Goal: Transaction & Acquisition: Book appointment/travel/reservation

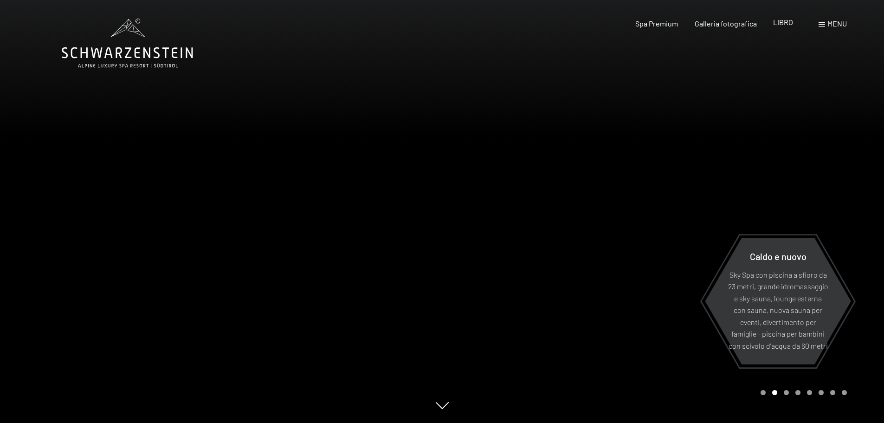
click at [779, 24] on font "LIBRO" at bounding box center [783, 22] width 20 height 9
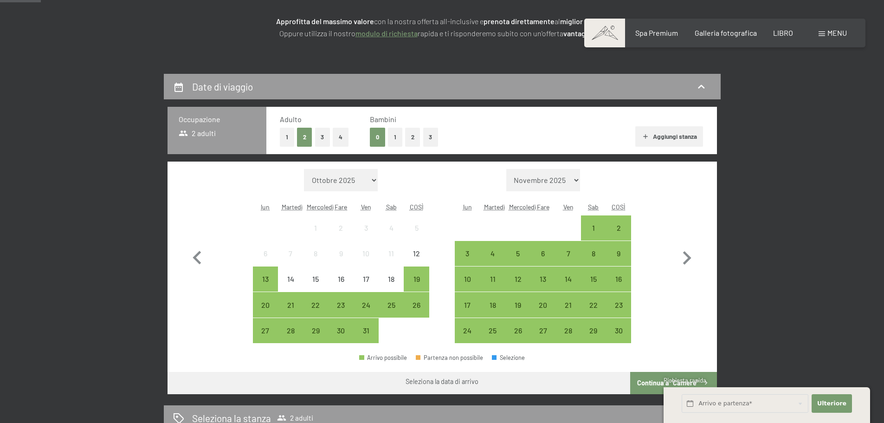
scroll to position [148, 0]
click at [391, 132] on button "1" at bounding box center [395, 137] width 14 height 19
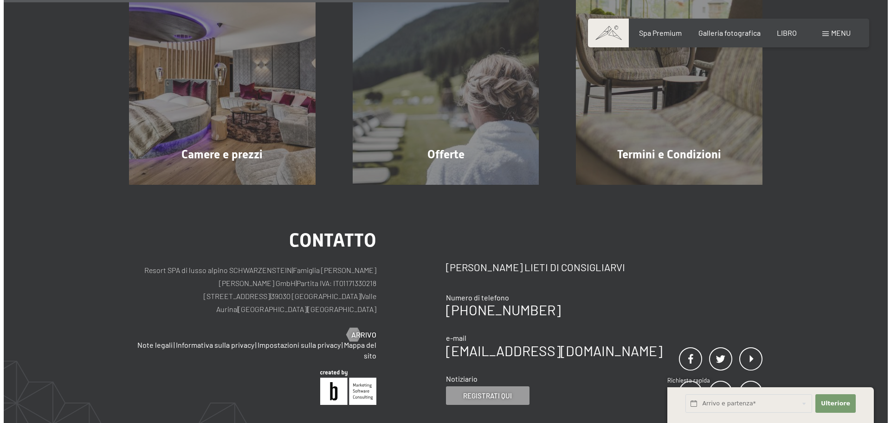
scroll to position [267, 0]
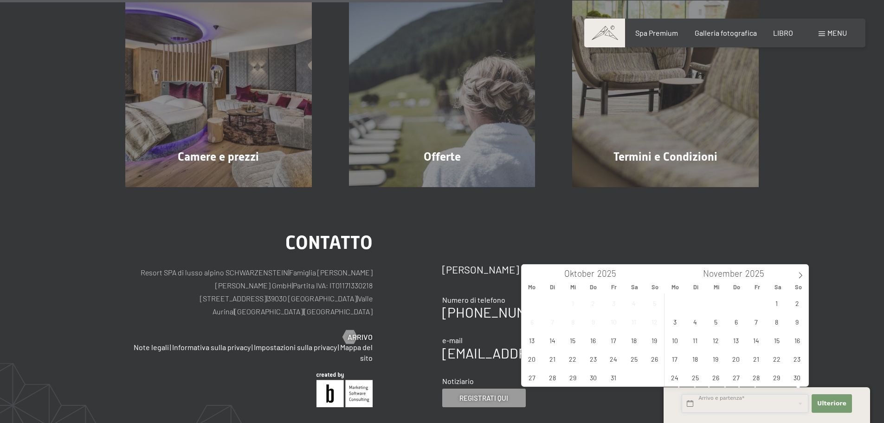
click at [732, 401] on input "text" at bounding box center [744, 403] width 127 height 19
click at [798, 271] on span at bounding box center [800, 272] width 16 height 16
click at [688, 355] on span "23" at bounding box center [695, 358] width 18 height 18
click at [794, 358] on span "28" at bounding box center [797, 358] width 18 height 18
type input "Di. 23.12.2025 - So. 28.12.2025"
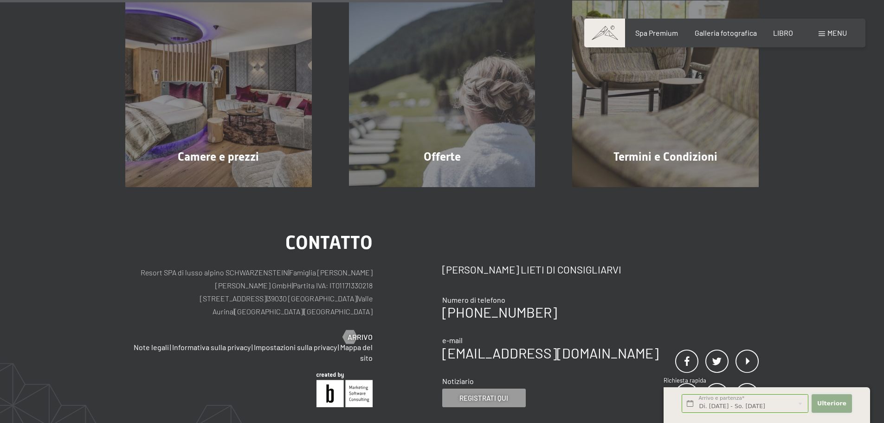
click at [832, 402] on font "Ulteriore" at bounding box center [831, 402] width 29 height 7
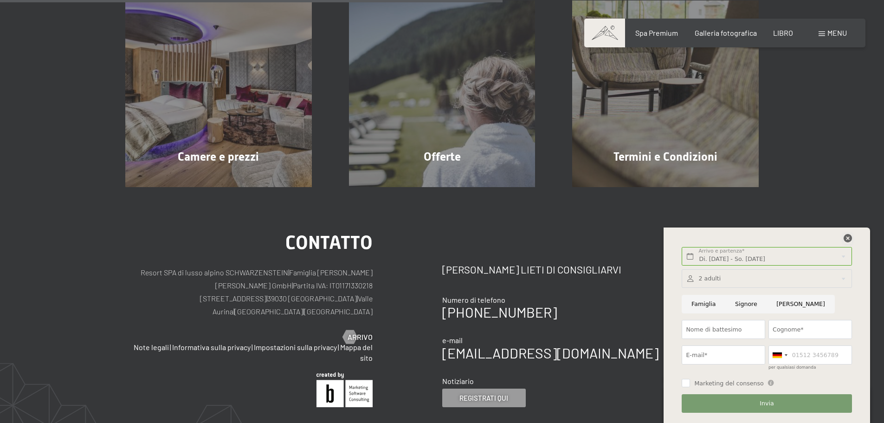
click at [847, 237] on icon at bounding box center [847, 238] width 8 height 8
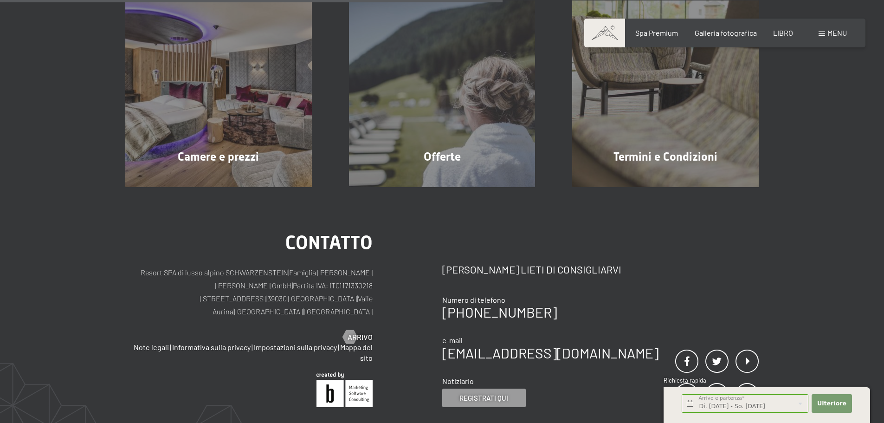
click at [822, 33] on span at bounding box center [821, 34] width 6 height 5
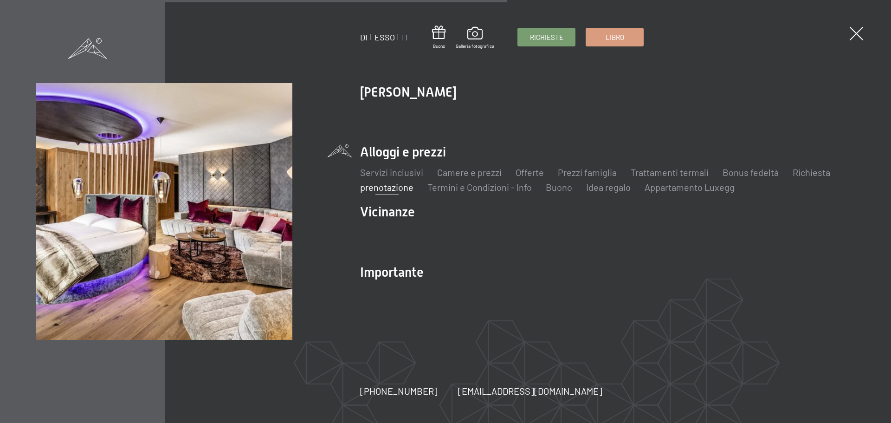
click at [385, 33] on font "ESSO" at bounding box center [384, 37] width 20 height 10
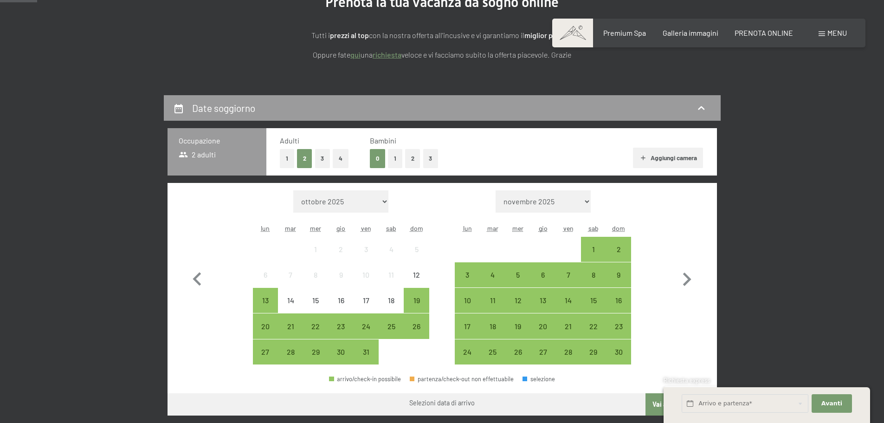
scroll to position [134, 0]
click at [392, 161] on button "1" at bounding box center [395, 157] width 14 height 19
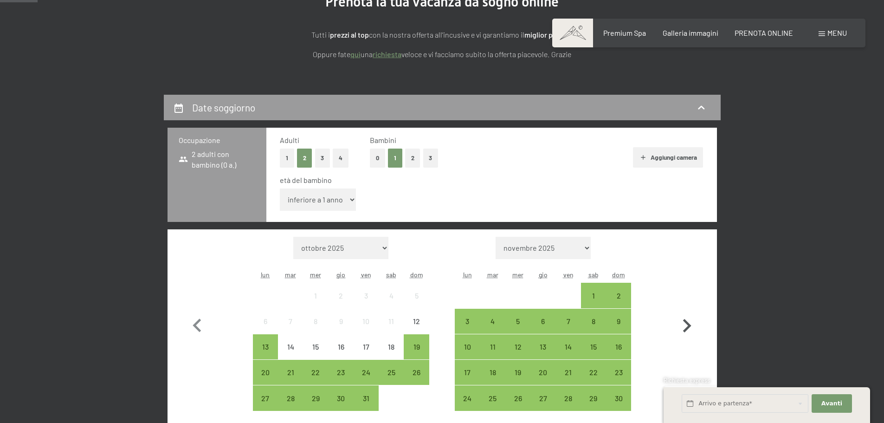
click at [680, 323] on icon "button" at bounding box center [686, 325] width 27 height 27
select select "[DATE]"
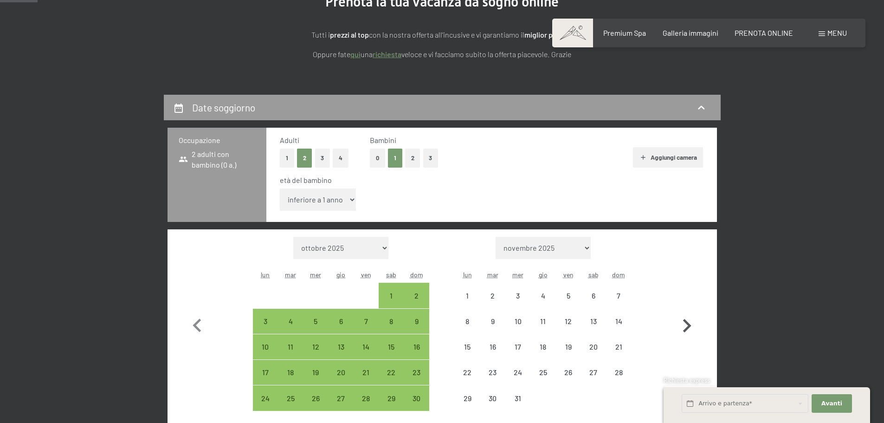
select select "[DATE]"
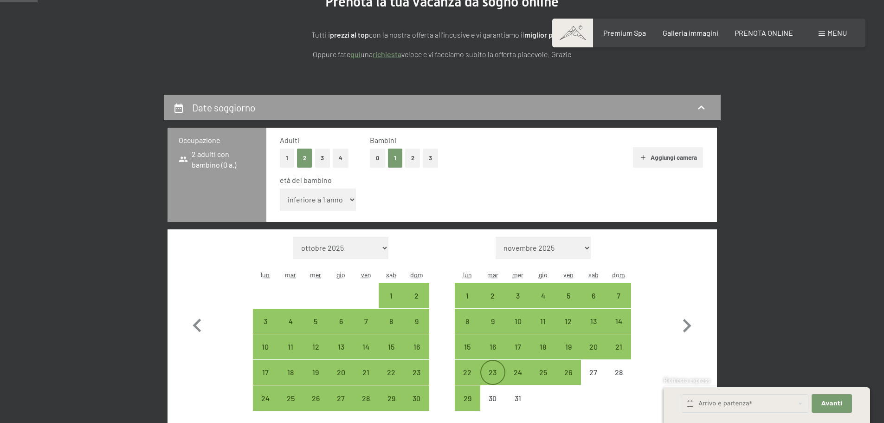
click at [485, 369] on div "23" at bounding box center [492, 379] width 23 height 23
select select "[DATE]"
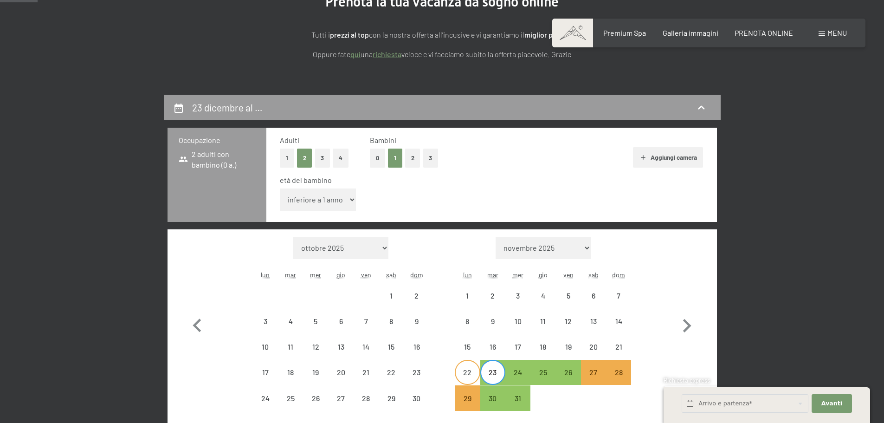
click at [466, 374] on div "22" at bounding box center [467, 379] width 23 height 23
select select "[DATE]"
click at [570, 370] on div "26" at bounding box center [567, 379] width 23 height 23
select select "[DATE]"
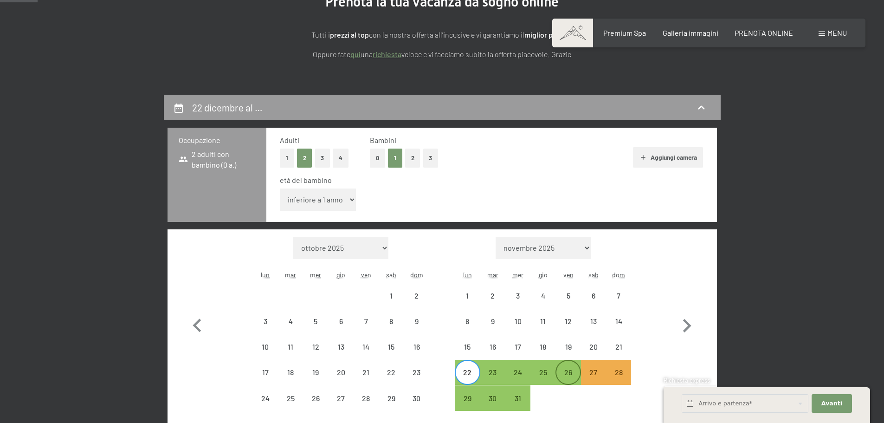
select select "[DATE]"
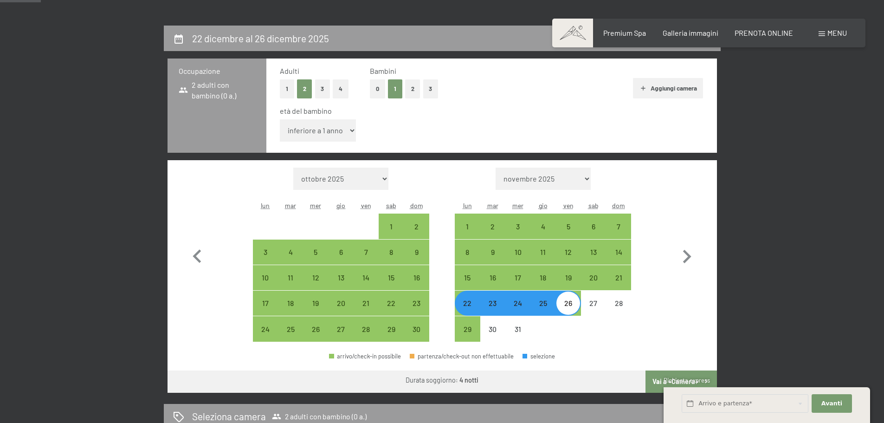
scroll to position [199, 0]
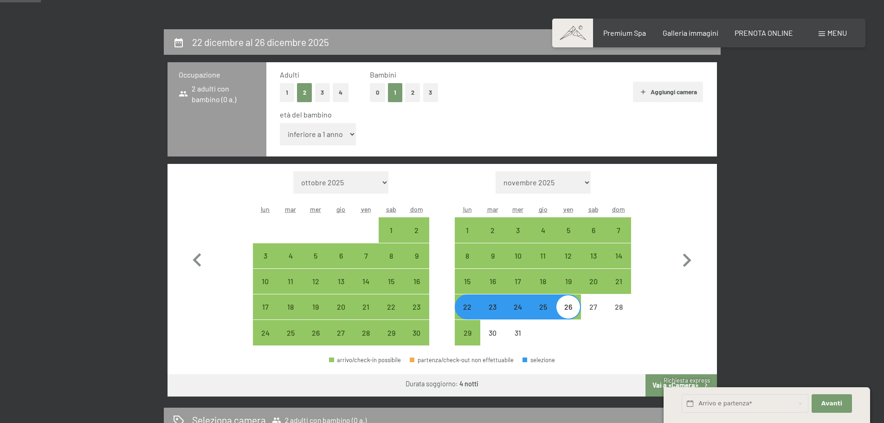
click at [345, 129] on select "inferiore a 1 anno 1 anno 2 anni 3 anni 4 anni 5 anni 6 anni 7 anni 8 anni 9 an…" at bounding box center [318, 134] width 77 height 22
select select "9"
click at [280, 123] on select "inferiore a 1 anno 1 anno 2 anni 3 anni 4 anni 5 anni 6 anni 7 anni 8 anni 9 an…" at bounding box center [318, 134] width 77 height 22
select select "[DATE]"
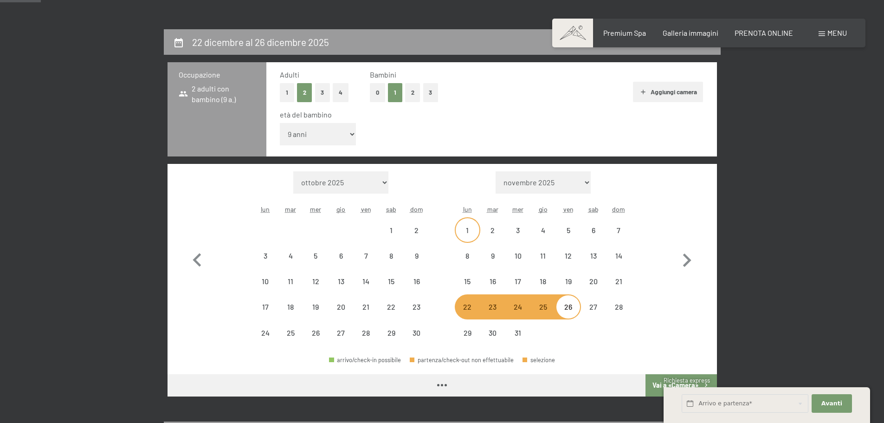
select select "[DATE]"
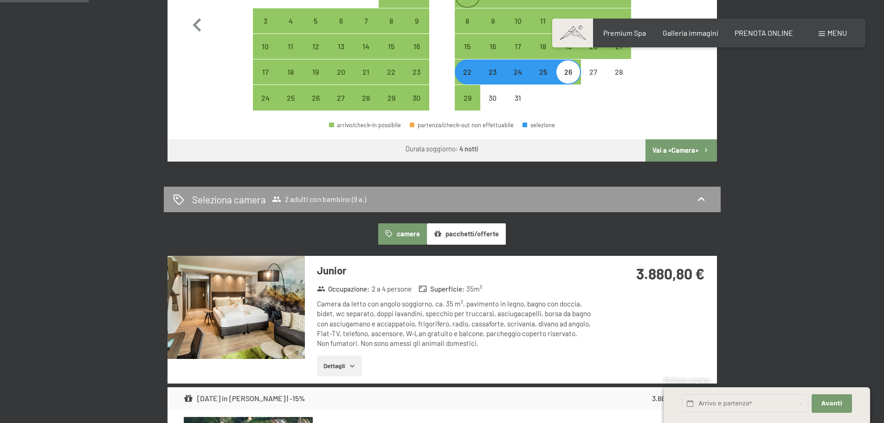
scroll to position [435, 0]
click at [675, 143] on button "Vai a «Camera»" at bounding box center [680, 150] width 71 height 22
select select "[DATE]"
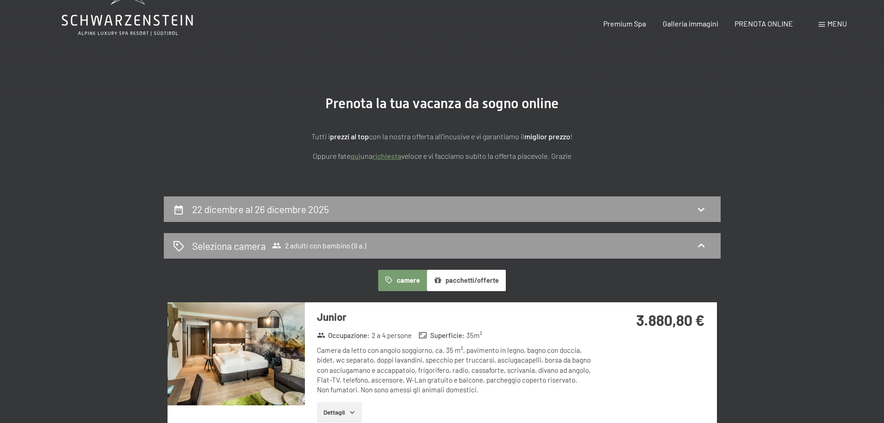
scroll to position [0, 0]
